Goal: Information Seeking & Learning: Learn about a topic

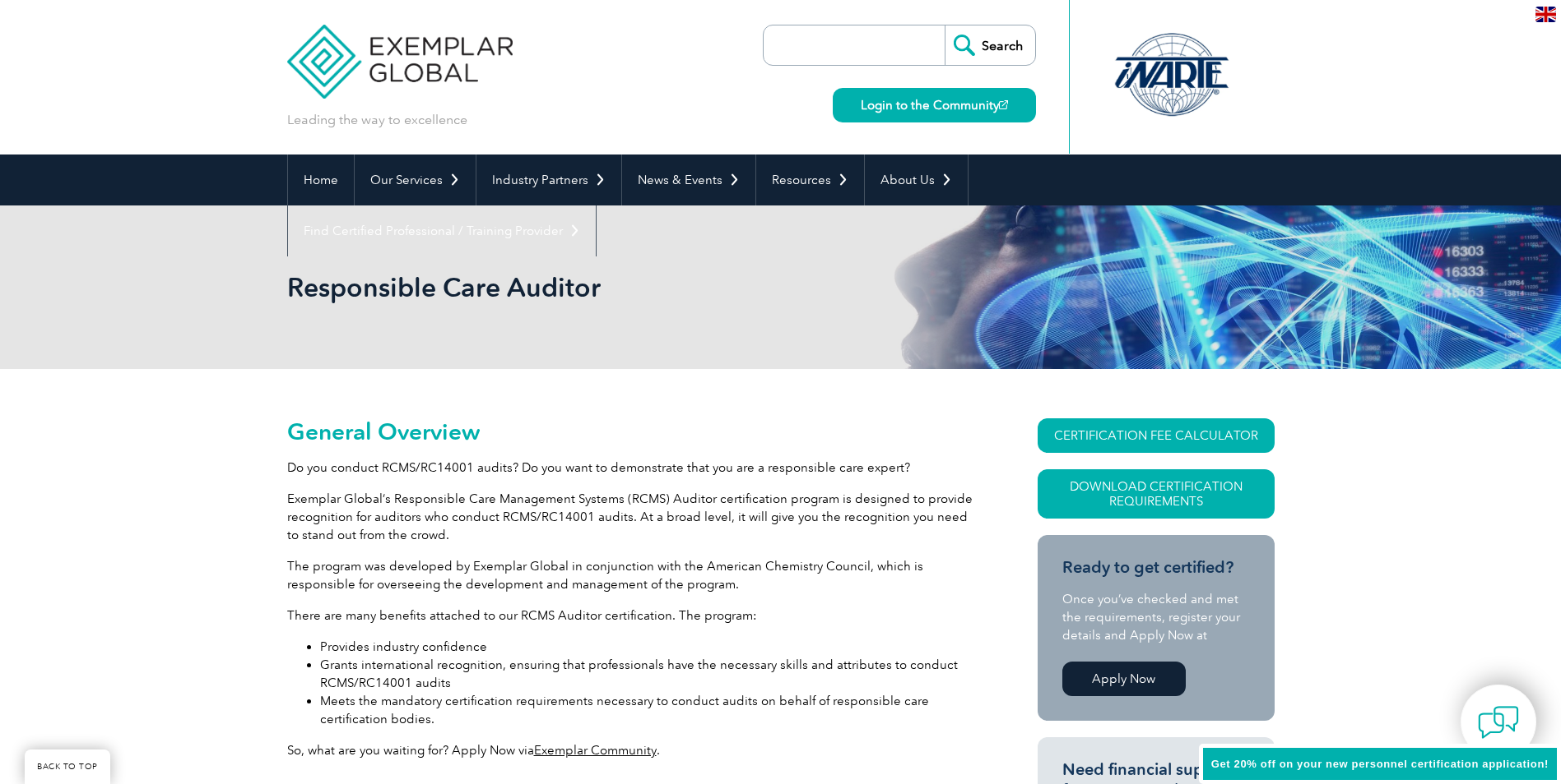
scroll to position [185, 0]
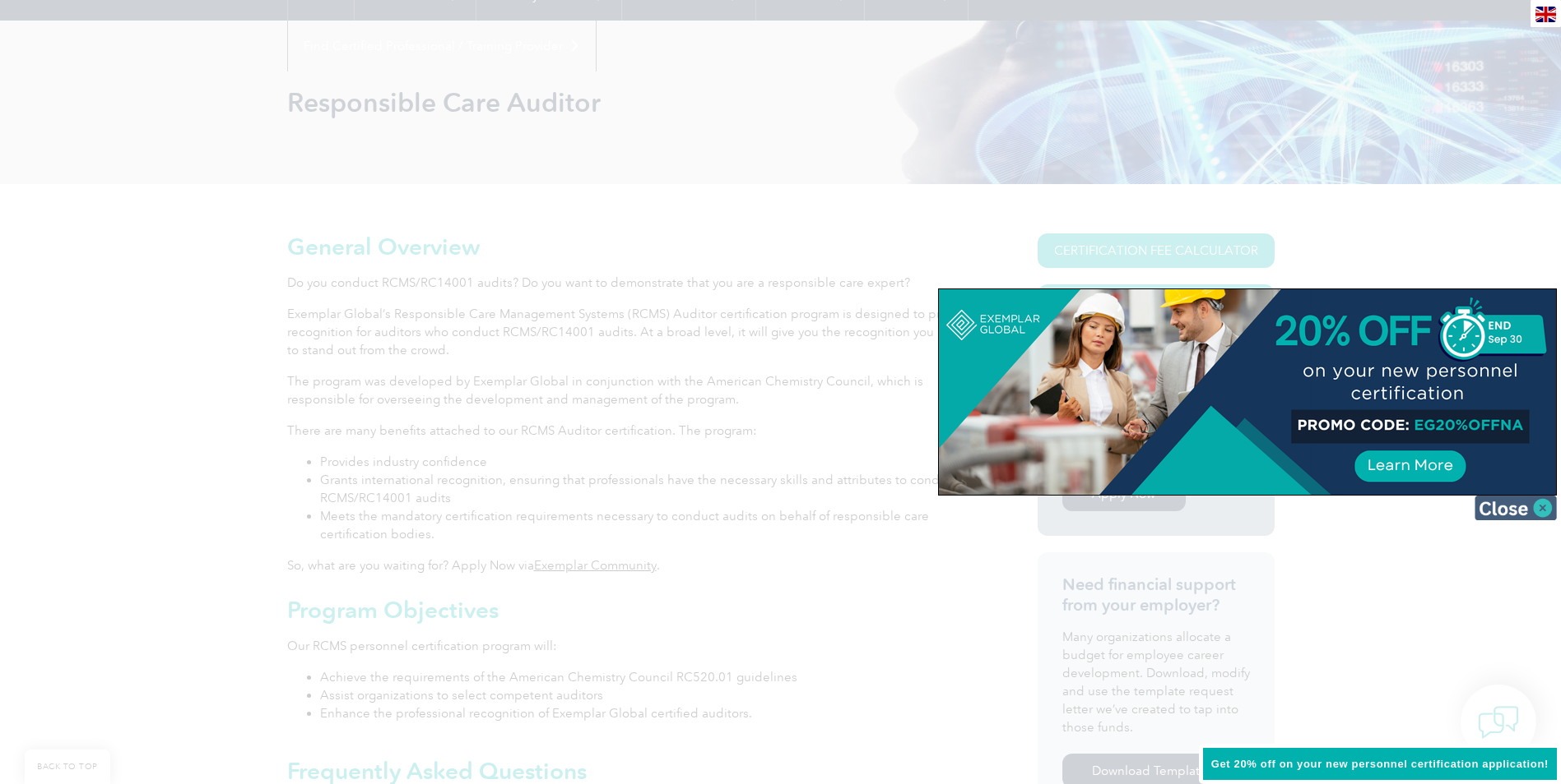
click at [1524, 511] on img at bounding box center [1515, 508] width 83 height 25
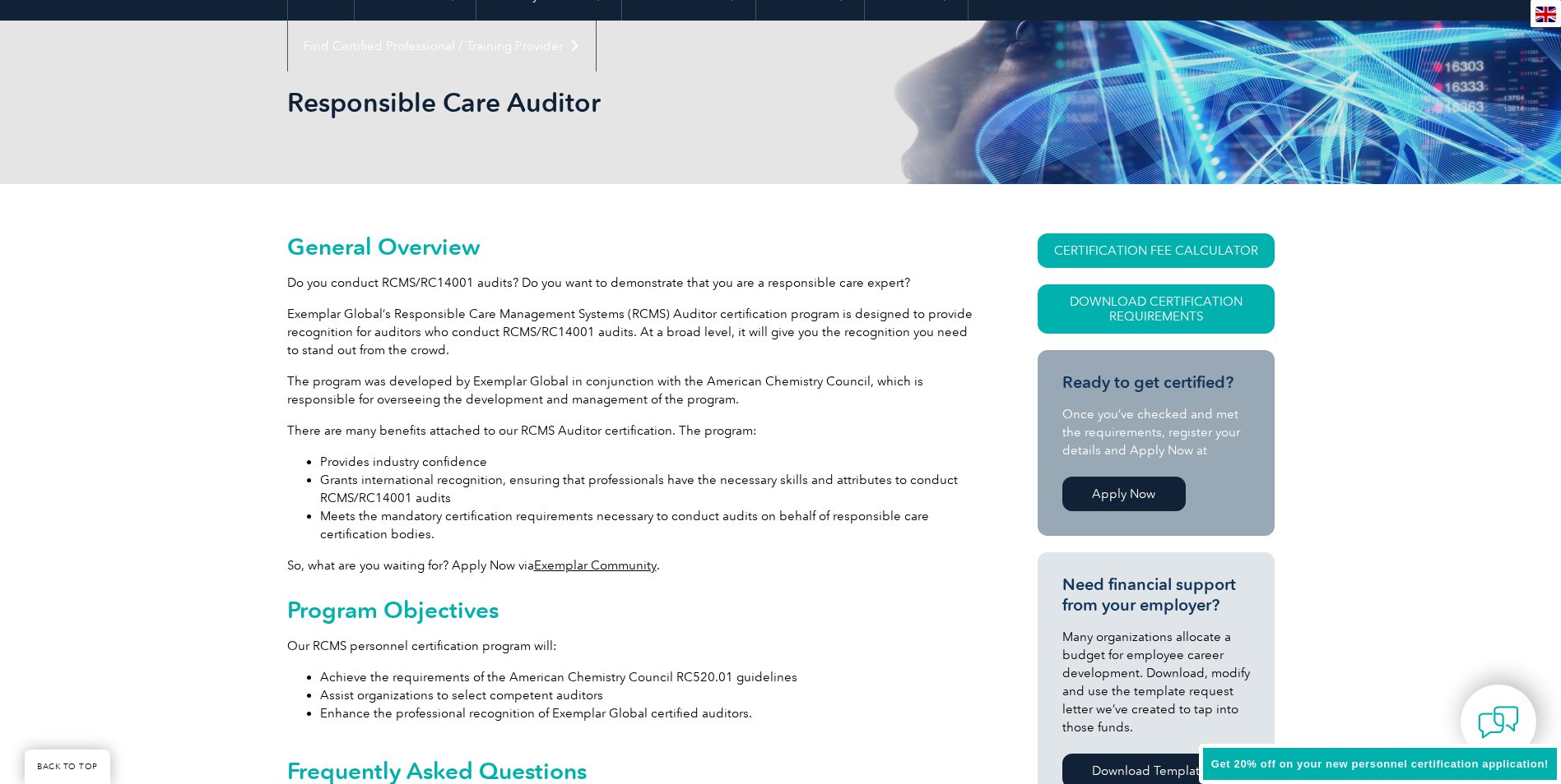
click at [582, 320] on p "Exemplar Global’s Responsible Care Management Systems (RCMS) Auditor certificat…" at bounding box center [632, 332] width 691 height 54
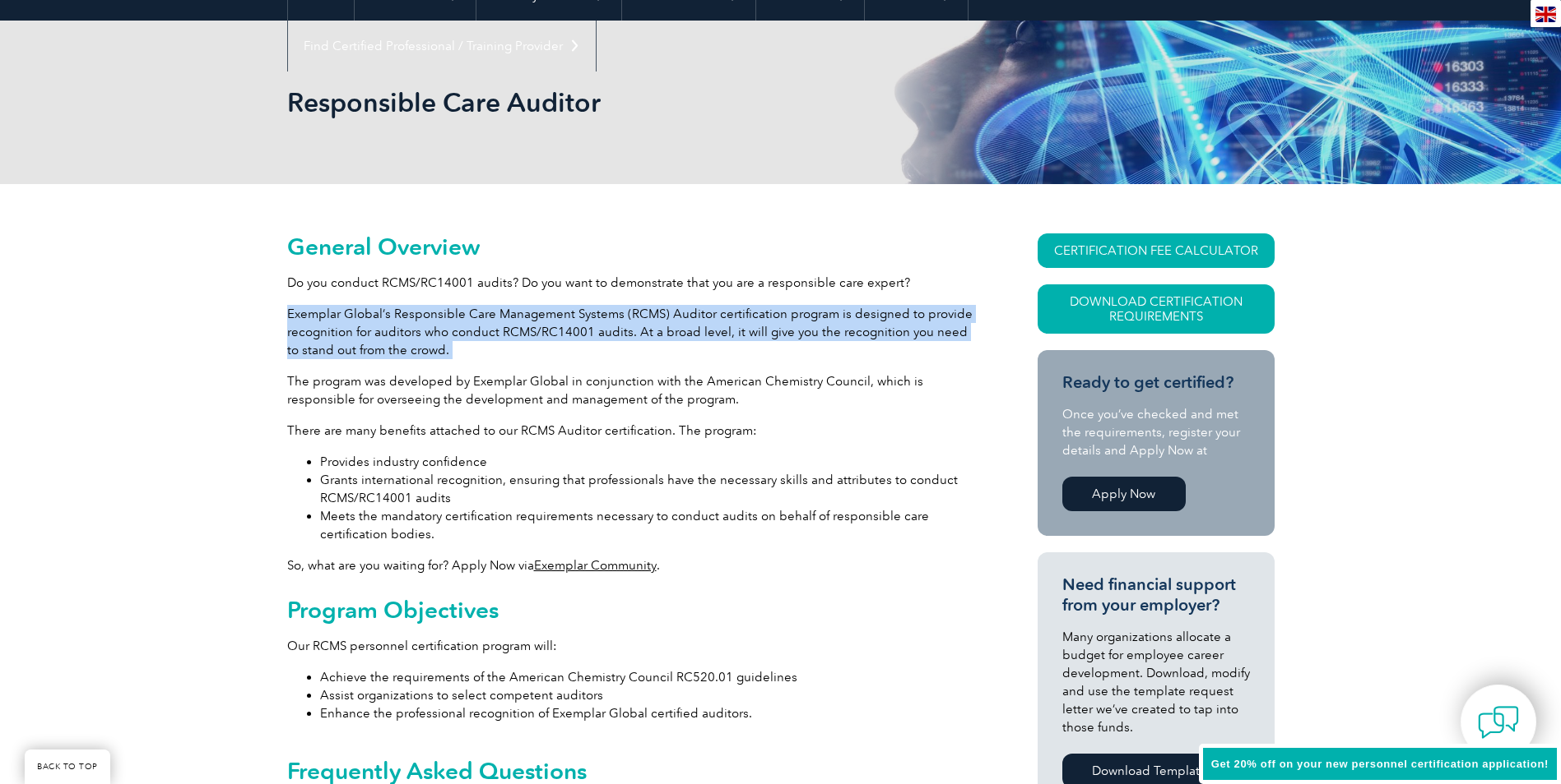
click at [582, 320] on p "Exemplar Global’s Responsible Care Management Systems (RCMS) Auditor certificat…" at bounding box center [632, 332] width 691 height 54
click at [402, 322] on p "Exemplar Global’s Responsible Care Management Systems (RCMS) Auditor certificat…" at bounding box center [632, 332] width 691 height 54
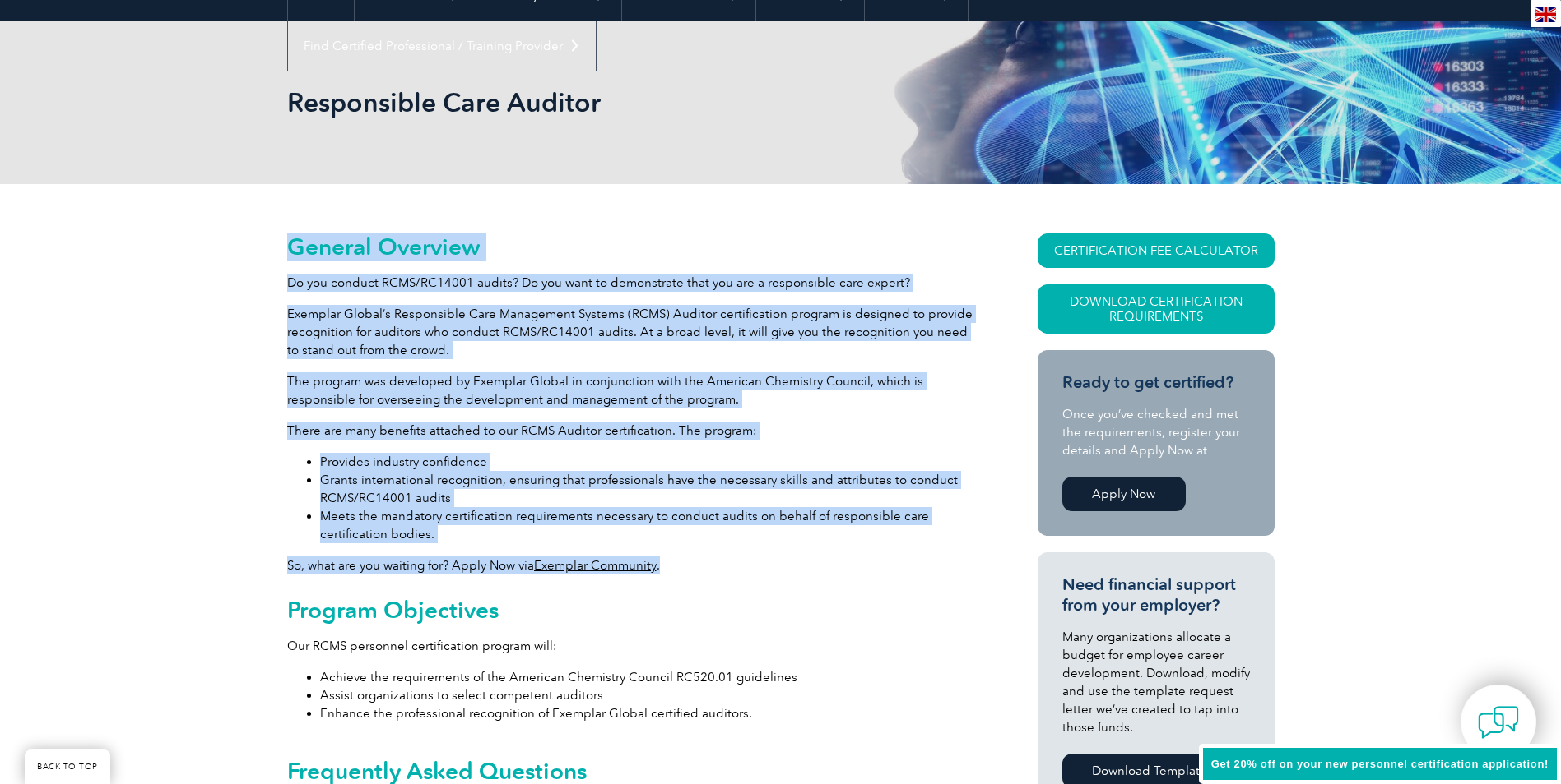
drag, startPoint x: 289, startPoint y: 246, endPoint x: 694, endPoint y: 561, distance: 513.1
click at [540, 250] on h2 "General Overview" at bounding box center [632, 246] width 691 height 26
drag, startPoint x: 290, startPoint y: 245, endPoint x: 684, endPoint y: 573, distance: 512.7
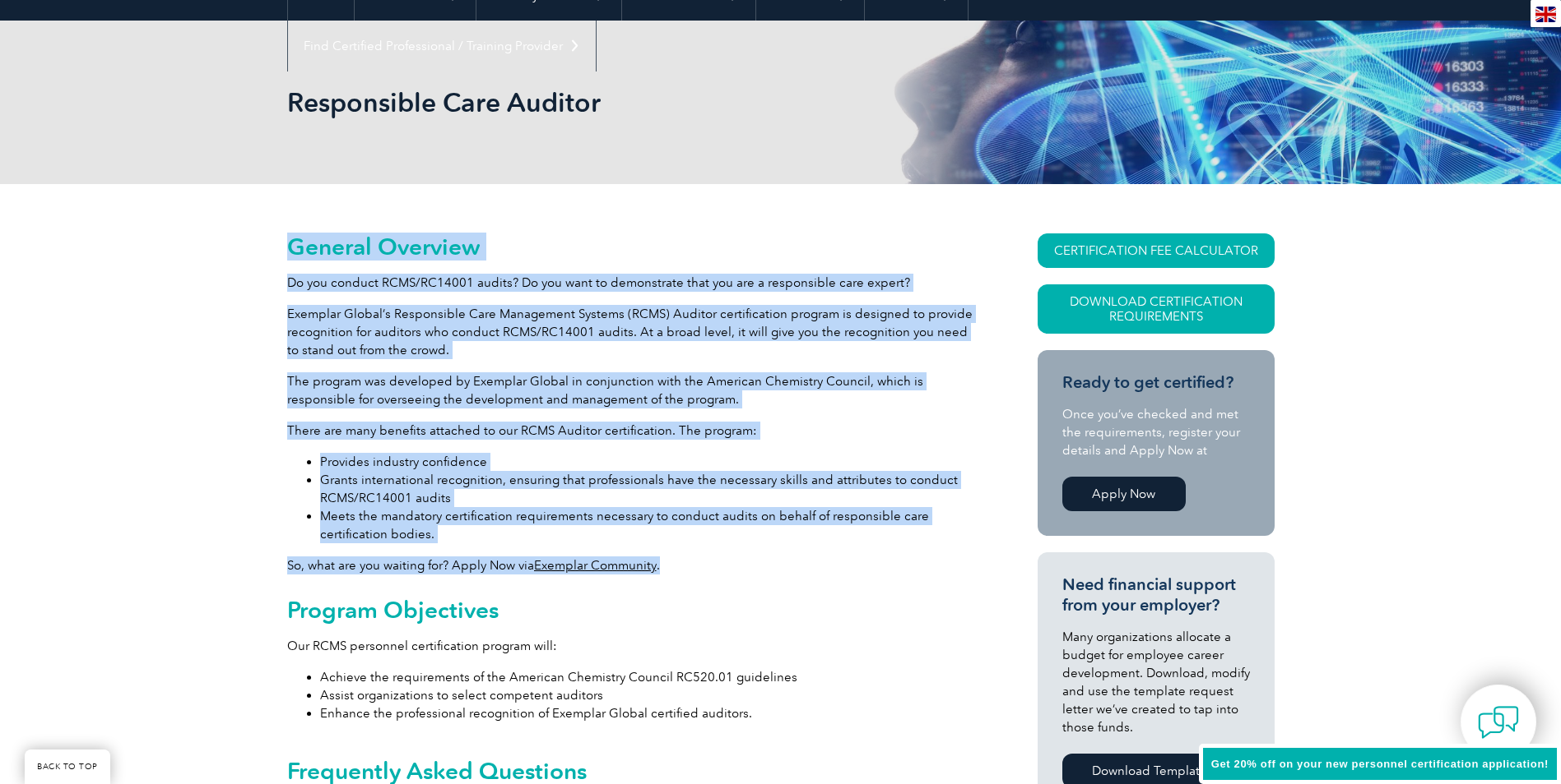
click at [536, 254] on h2 "General Overview" at bounding box center [632, 246] width 691 height 26
drag, startPoint x: 290, startPoint y: 249, endPoint x: 683, endPoint y: 578, distance: 512.5
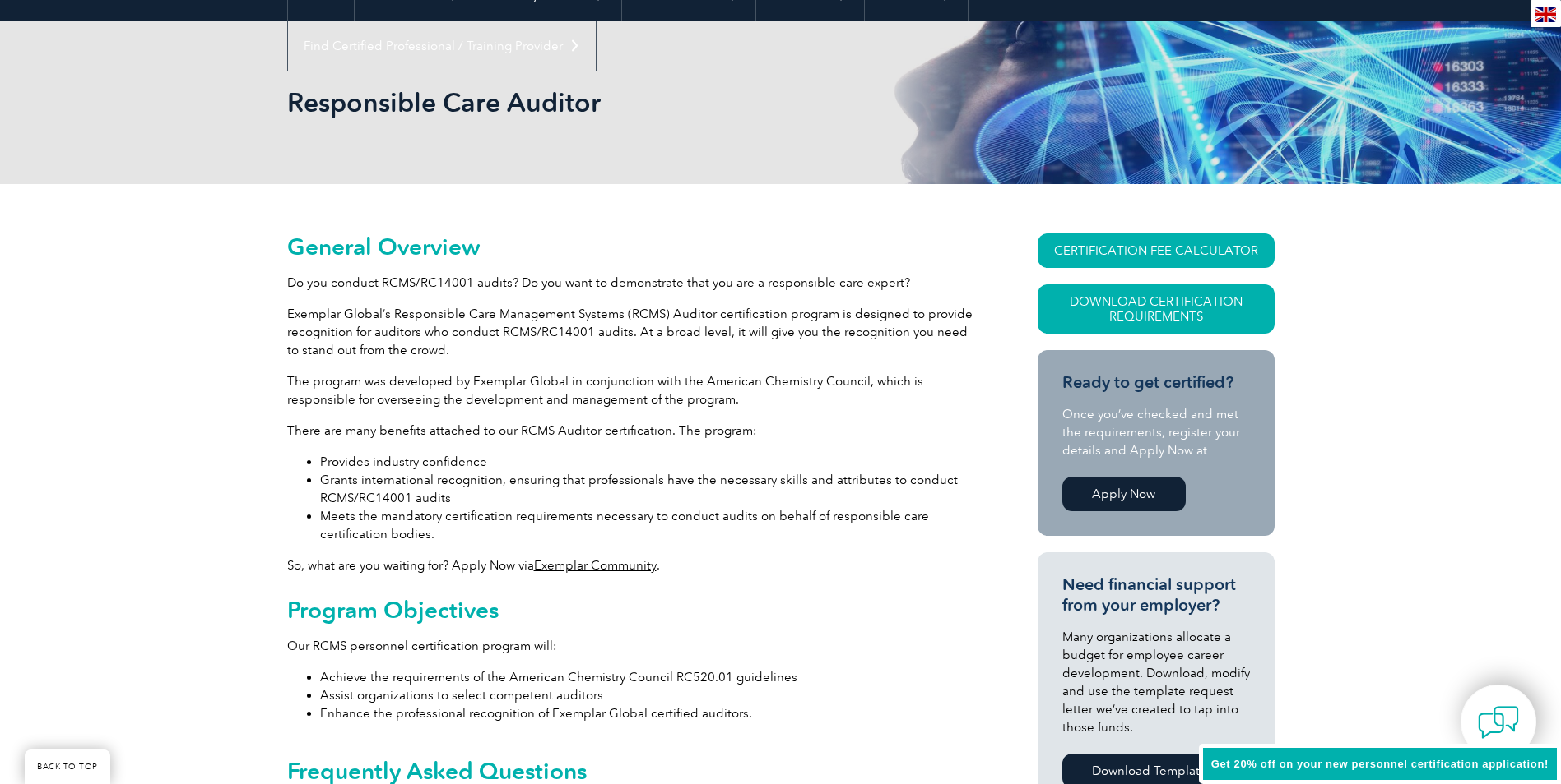
drag, startPoint x: 683, startPoint y: 578, endPoint x: 617, endPoint y: 644, distance: 93.3
click at [637, 643] on p "Our RCMS personnel certification program will:" at bounding box center [632, 647] width 691 height 18
